Goal: Find specific page/section: Find specific page/section

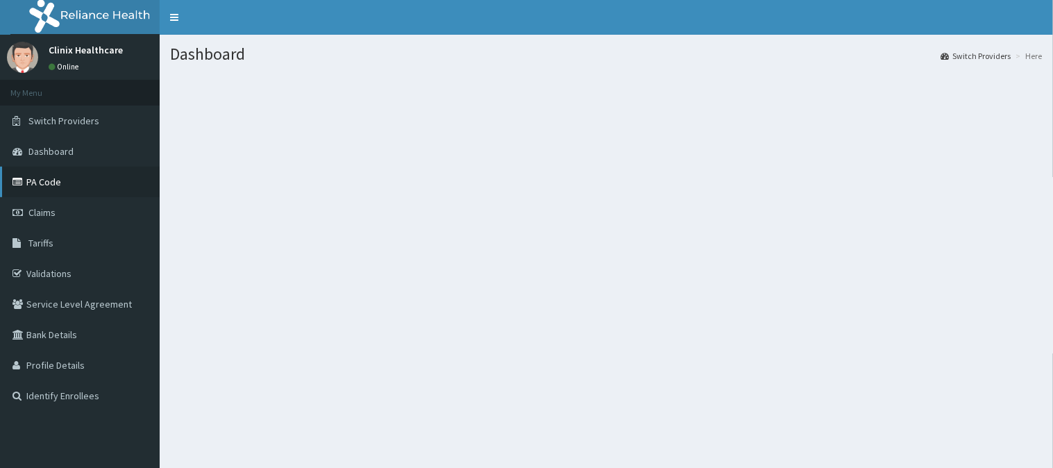
click at [15, 185] on icon at bounding box center [19, 182] width 14 height 10
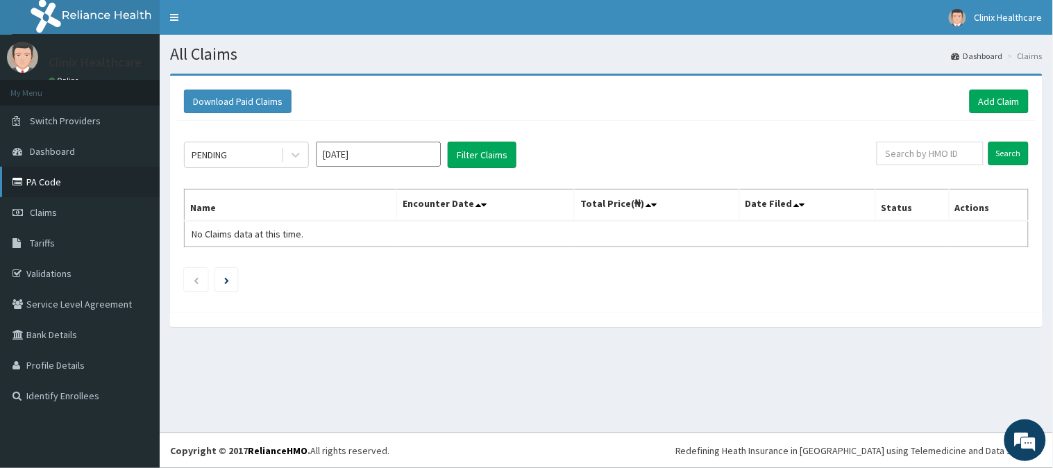
click at [50, 182] on link "PA Code" at bounding box center [80, 182] width 160 height 31
